Goal: Book appointment/travel/reservation

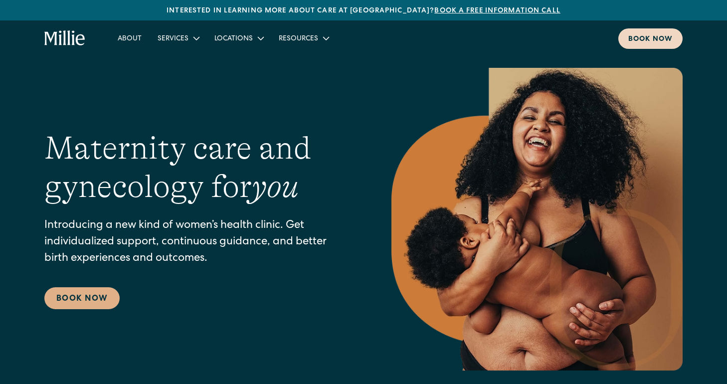
click at [635, 41] on div "Book now" at bounding box center [651, 39] width 44 height 10
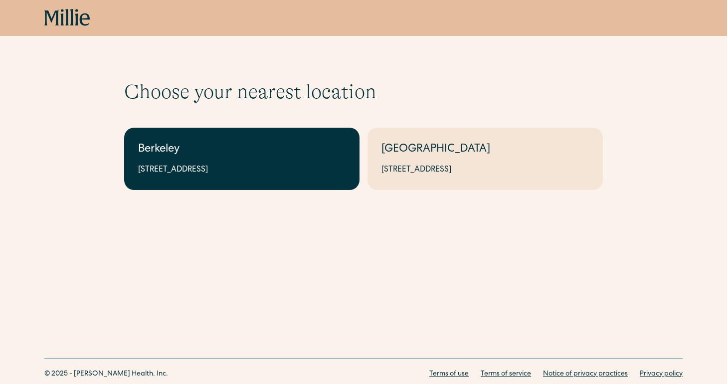
click at [308, 176] on div "2999 Regent St, Suite 524, Berkeley, CA 94705" at bounding box center [242, 170] width 208 height 12
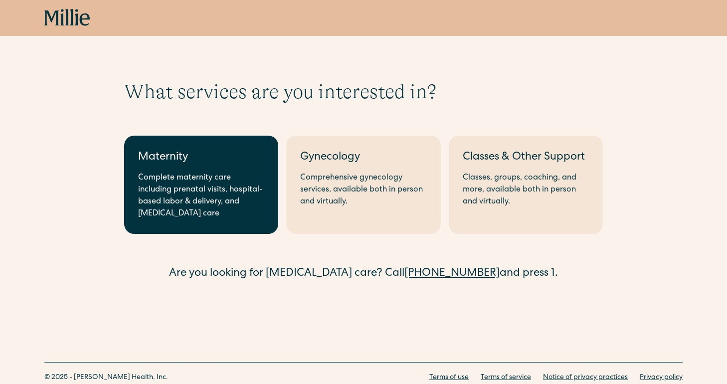
click at [216, 218] on div "Complete maternity care including prenatal visits, hospital-based labor & deliv…" at bounding box center [201, 196] width 126 height 48
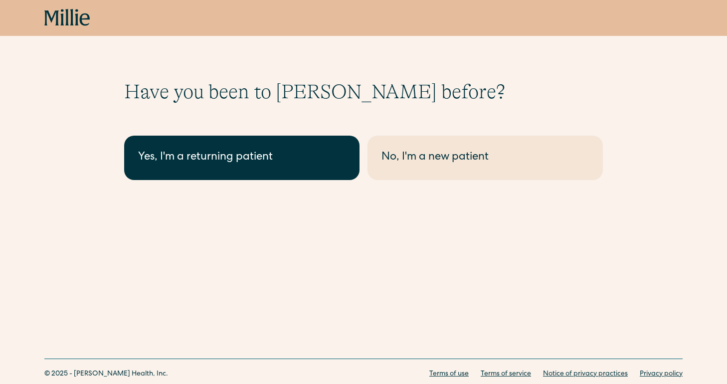
click at [280, 144] on link "Yes, I'm a returning patient" at bounding box center [241, 158] width 235 height 44
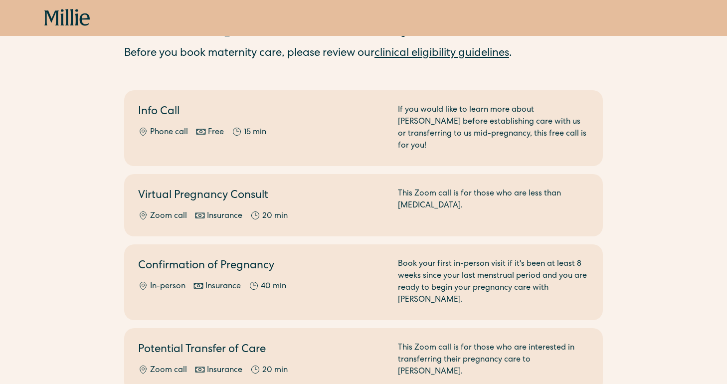
scroll to position [79, 0]
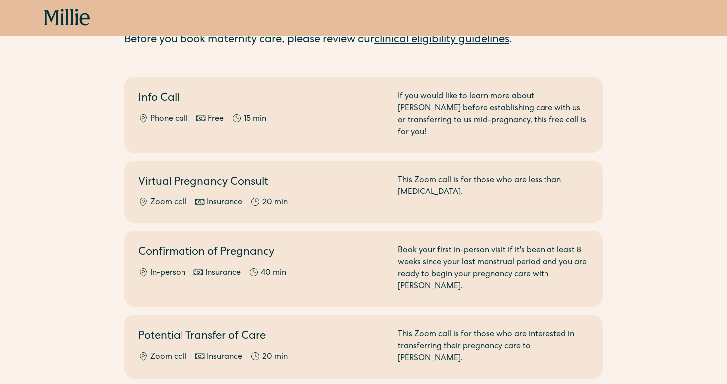
click at [670, 202] on div "Select the option that best suits your needs. Before you book maternity care, p…" at bounding box center [363, 189] width 727 height 378
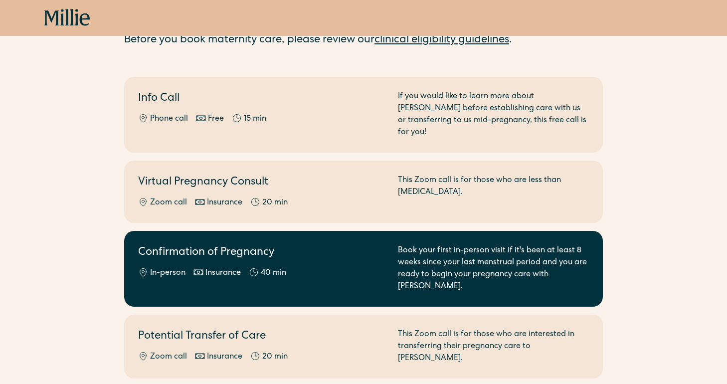
click at [586, 260] on div "Book your first in-person visit if it's been at least 8 weeks since your last m…" at bounding box center [493, 269] width 191 height 48
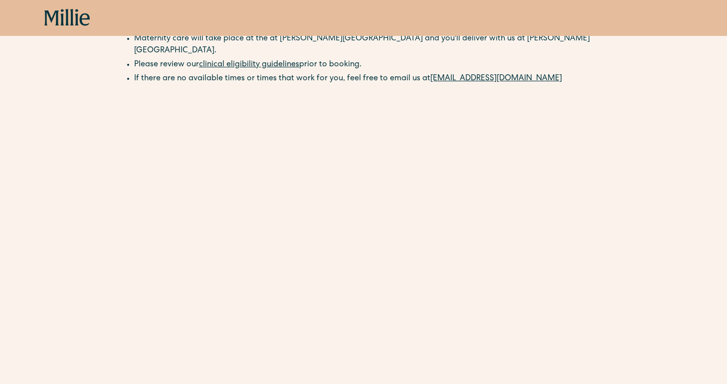
scroll to position [172, 0]
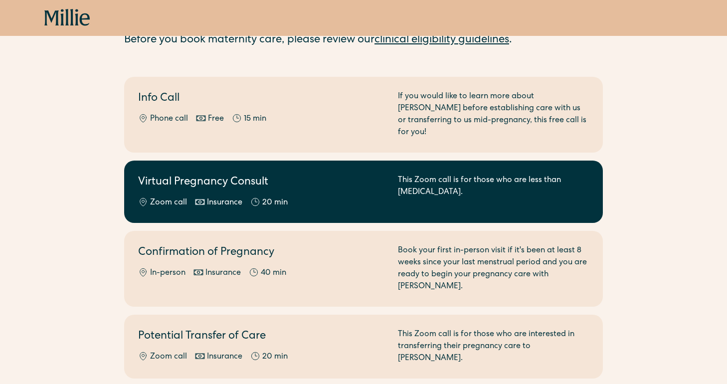
click at [304, 202] on link "Virtual Pregnancy Consult Zoom call Insurance 20 min This Zoom call is for thos…" at bounding box center [363, 192] width 479 height 62
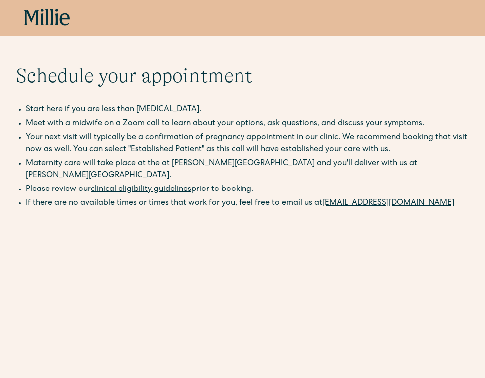
click at [332, 92] on div "Schedule your appointment Start here if you are less than 8 weeks pregnant. Mee…" at bounding box center [242, 352] width 453 height 577
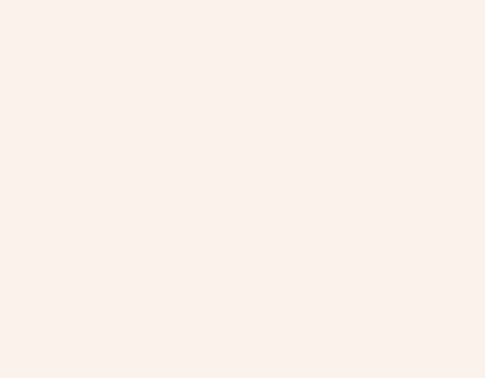
scroll to position [242, 0]
